Goal: Navigation & Orientation: Understand site structure

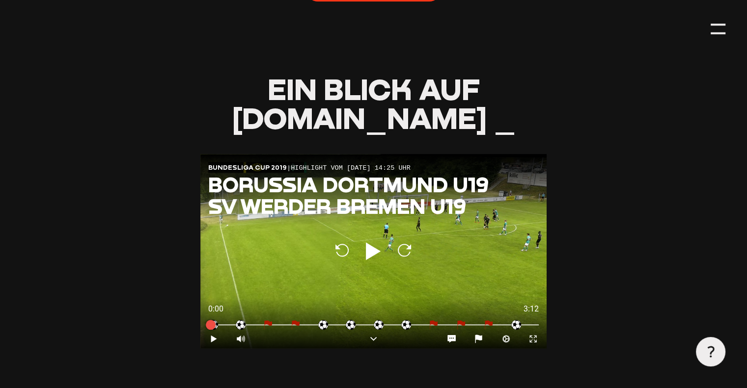
scroll to position [982, 0]
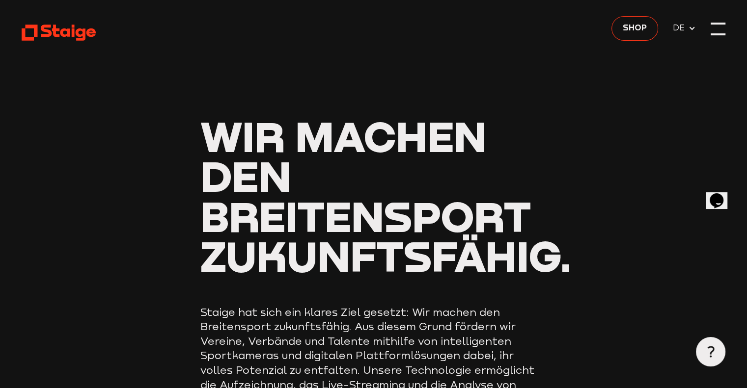
click at [712, 30] on div at bounding box center [718, 29] width 15 height 15
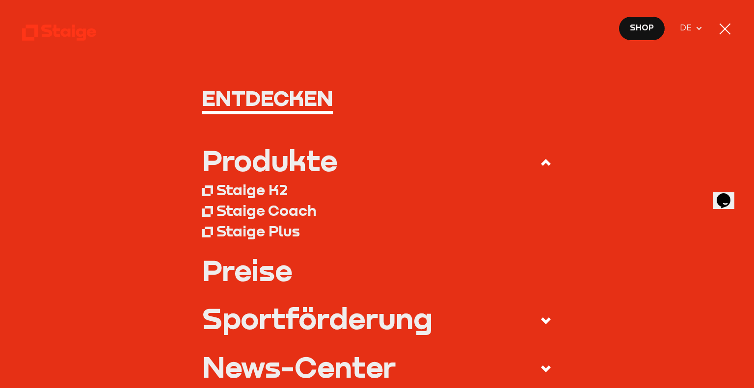
click at [257, 97] on h1 "Entdecken" at bounding box center [377, 98] width 350 height 22
click at [29, 26] on use at bounding box center [59, 33] width 74 height 16
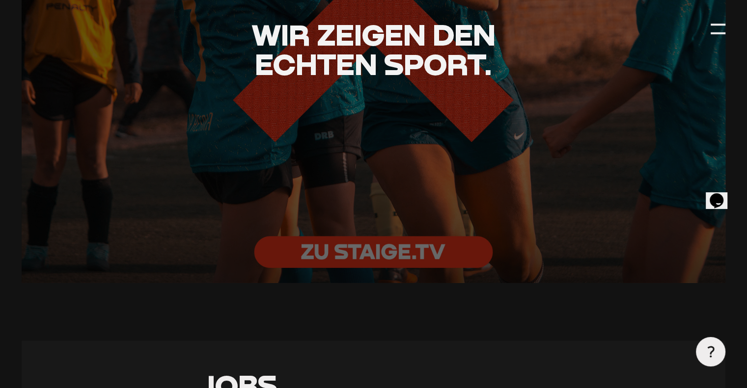
scroll to position [2357, 0]
